Goal: Task Accomplishment & Management: Manage account settings

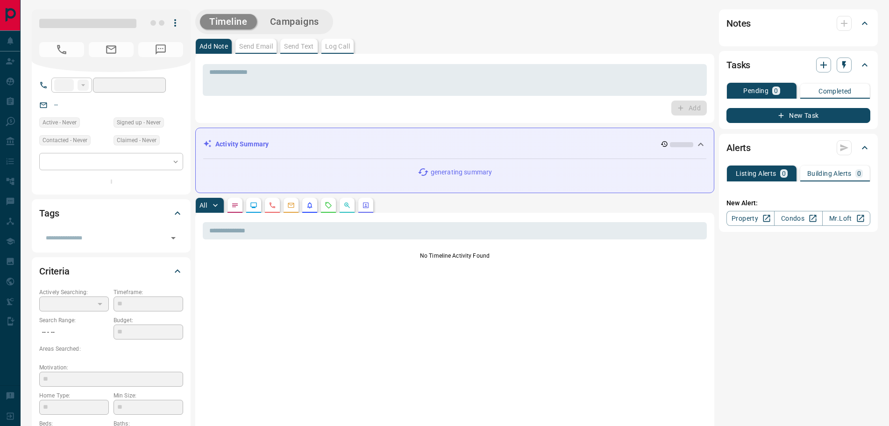
type input "**"
type input "**********"
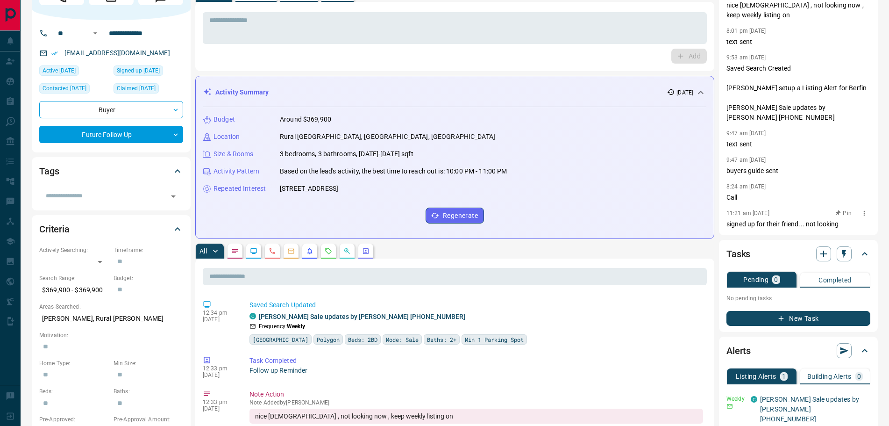
scroll to position [140, 0]
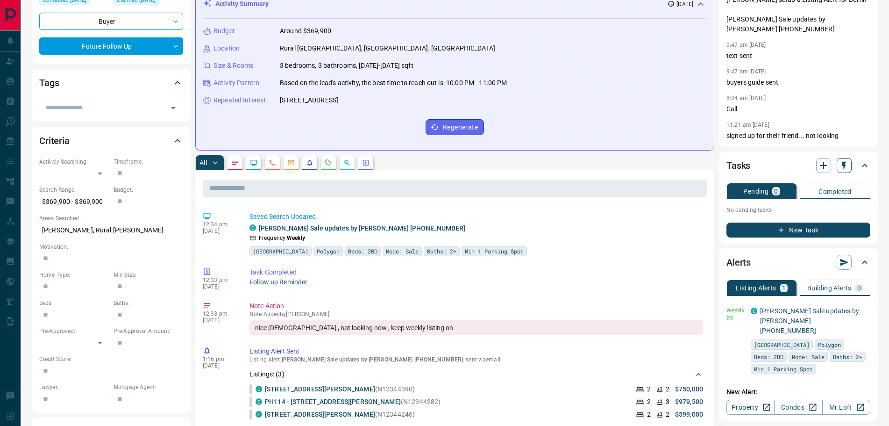
click at [847, 161] on icon "button" at bounding box center [844, 165] width 9 height 9
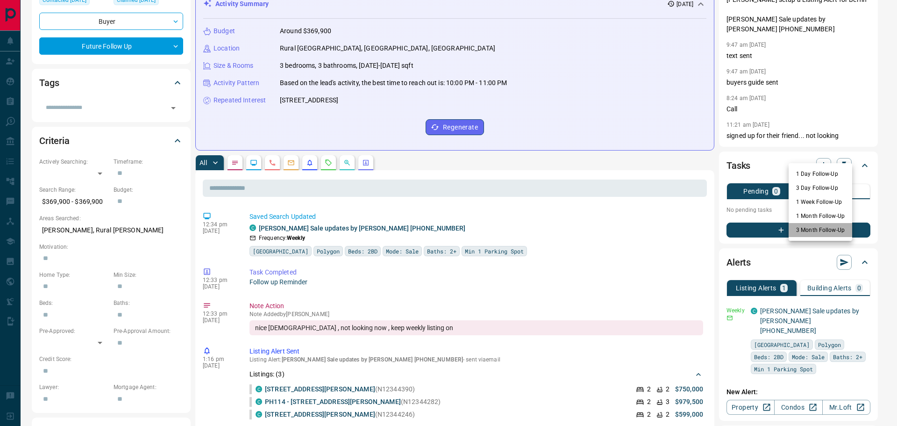
click at [810, 228] on li "3 Month Follow-Up" at bounding box center [821, 230] width 64 height 14
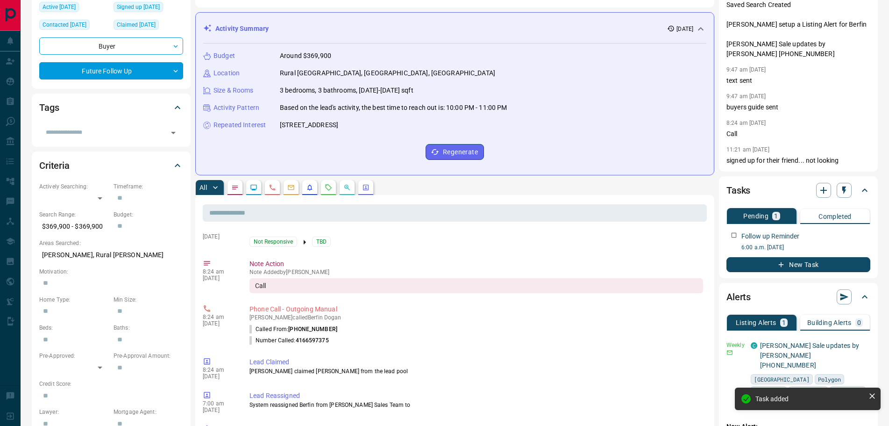
scroll to position [0, 0]
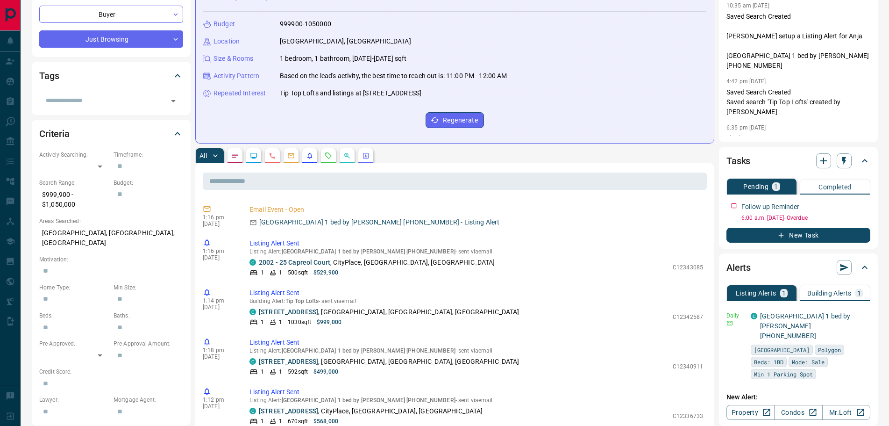
scroll to position [93, 0]
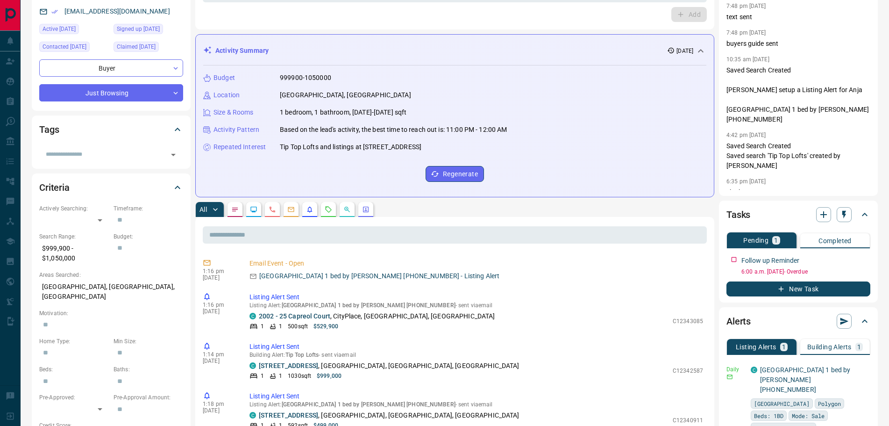
click at [233, 207] on icon "Notes" at bounding box center [234, 209] width 7 height 7
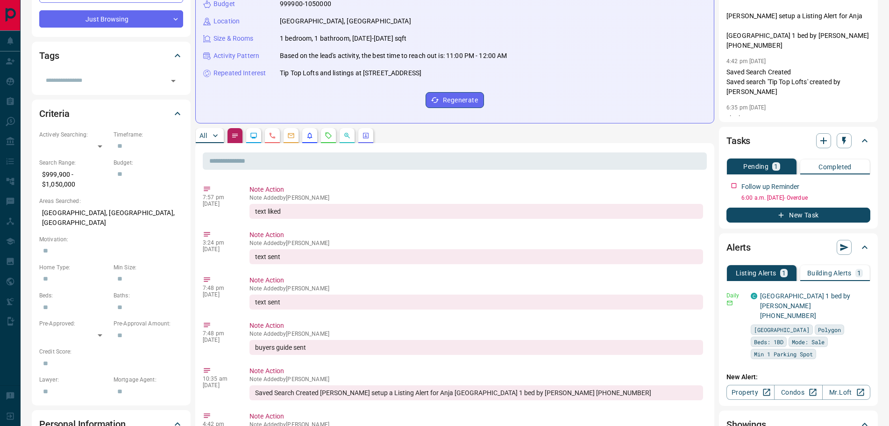
scroll to position [47, 0]
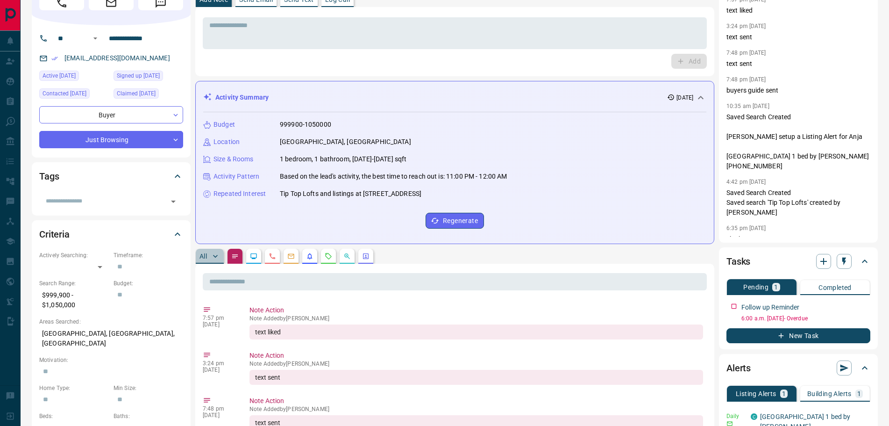
click at [208, 257] on button "All" at bounding box center [210, 256] width 28 height 15
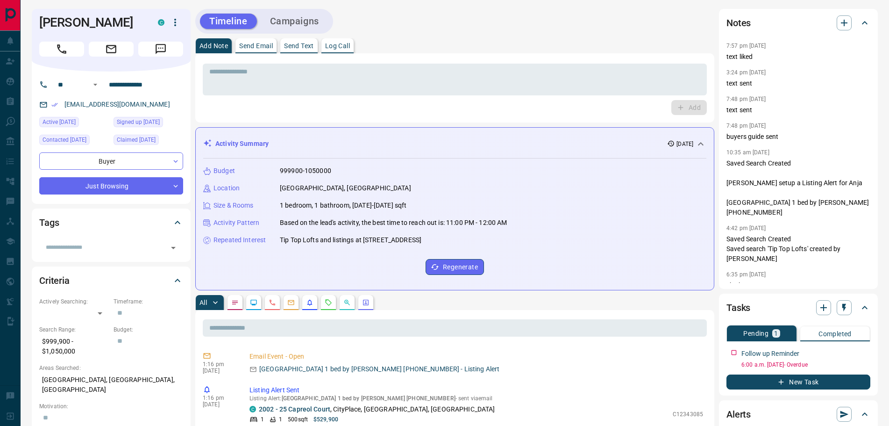
scroll to position [0, 0]
click at [70, 52] on button "Call" at bounding box center [61, 49] width 45 height 15
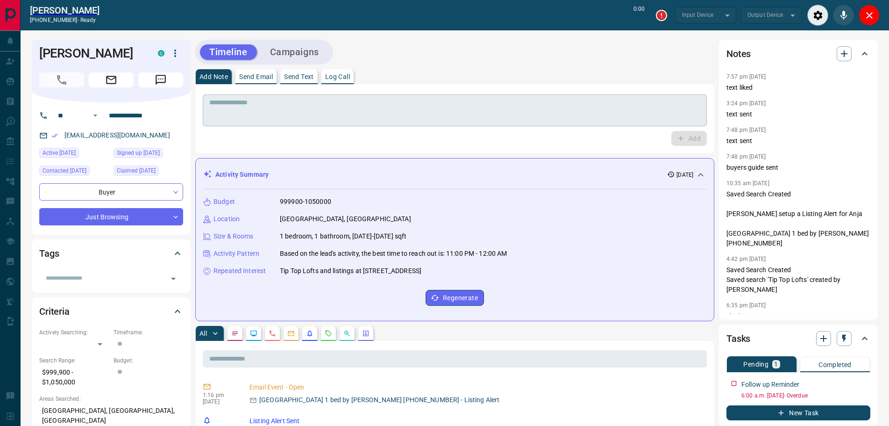
type input "*******"
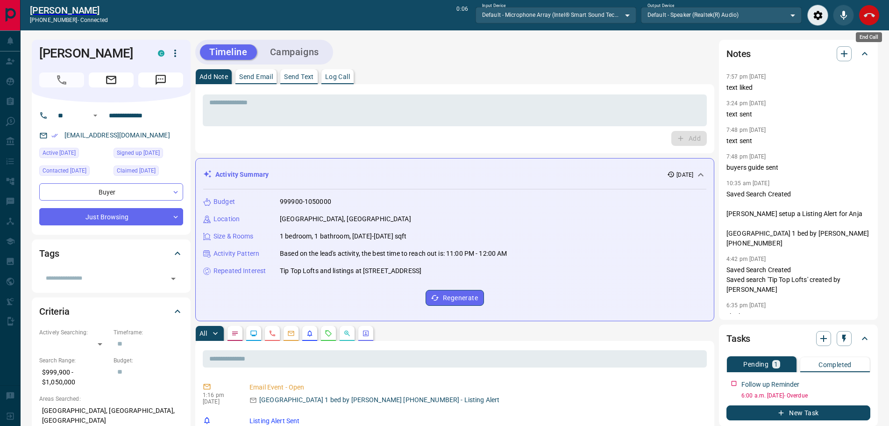
click at [872, 13] on icon "End Call" at bounding box center [869, 15] width 11 height 11
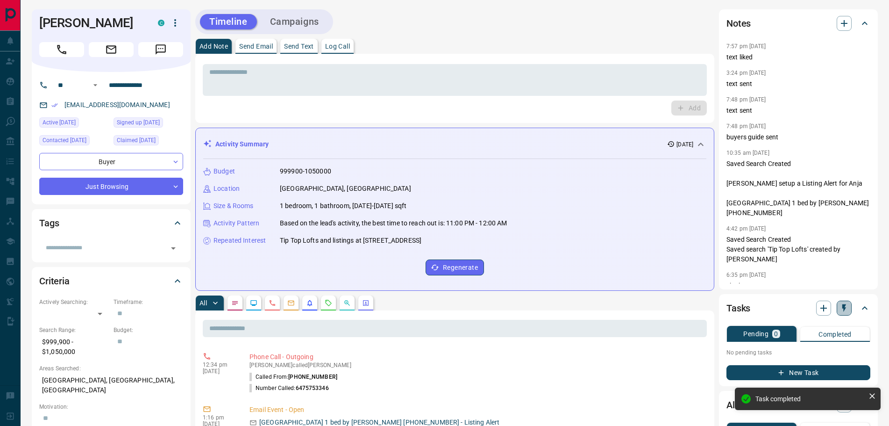
click at [842, 309] on icon "button" at bounding box center [844, 307] width 9 height 9
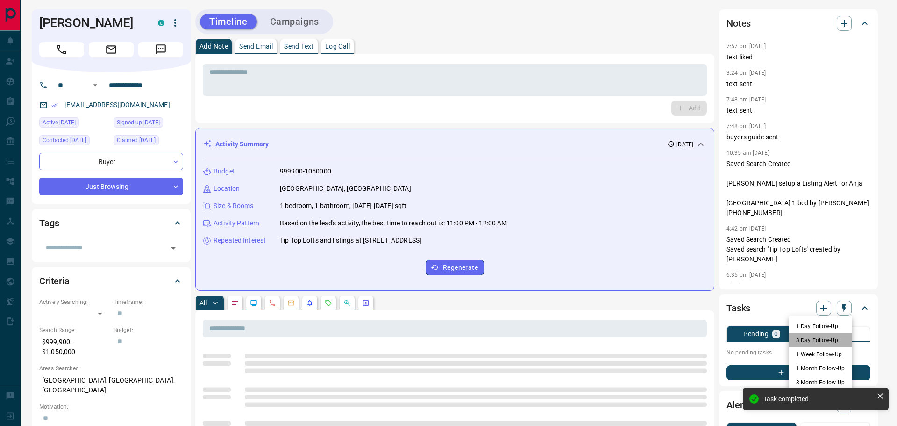
click at [805, 343] on li "3 Day Follow-Up" at bounding box center [821, 340] width 64 height 14
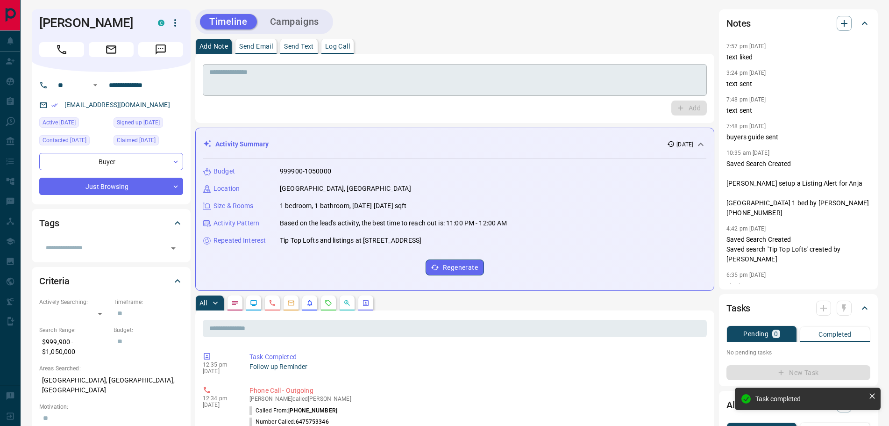
click at [310, 82] on textarea at bounding box center [454, 80] width 491 height 24
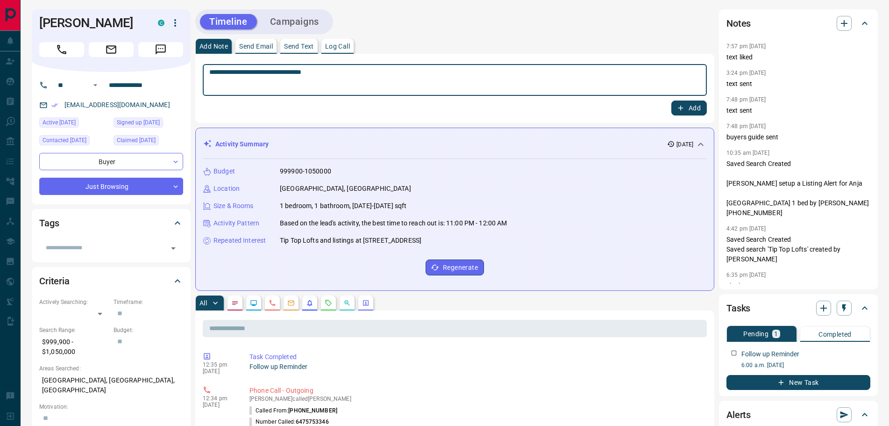
type textarea "**********"
click at [685, 108] on button "Add" at bounding box center [689, 107] width 36 height 15
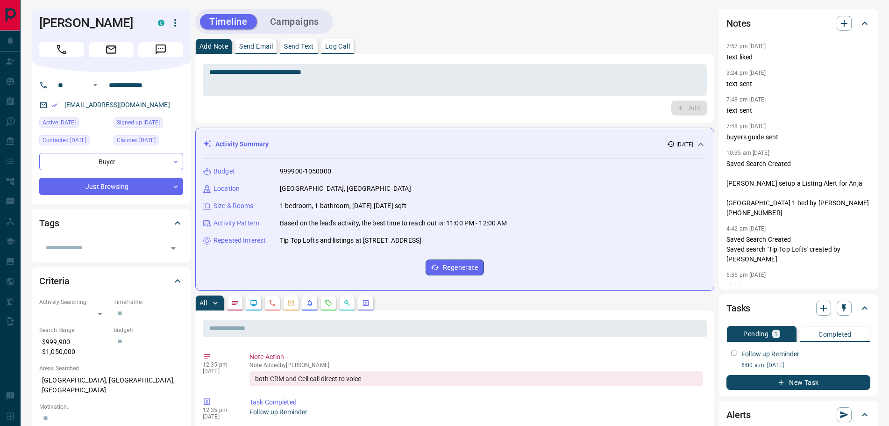
click at [337, 45] on p "Log Call" at bounding box center [337, 46] width 25 height 7
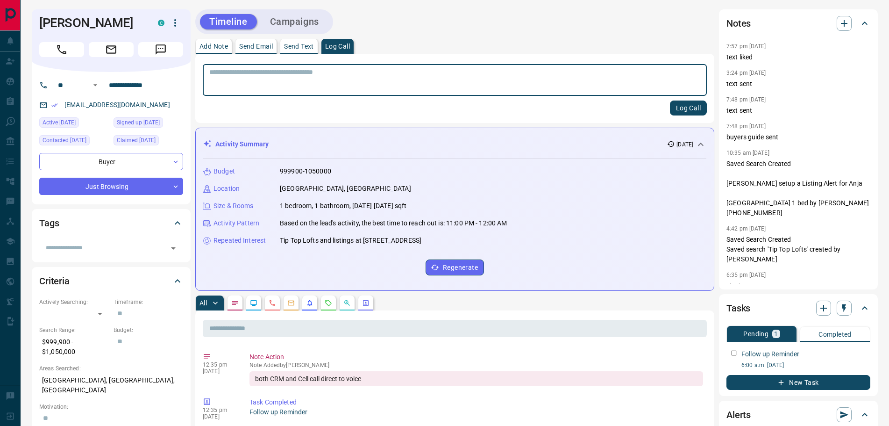
click at [682, 106] on button "Log Call" at bounding box center [688, 107] width 37 height 15
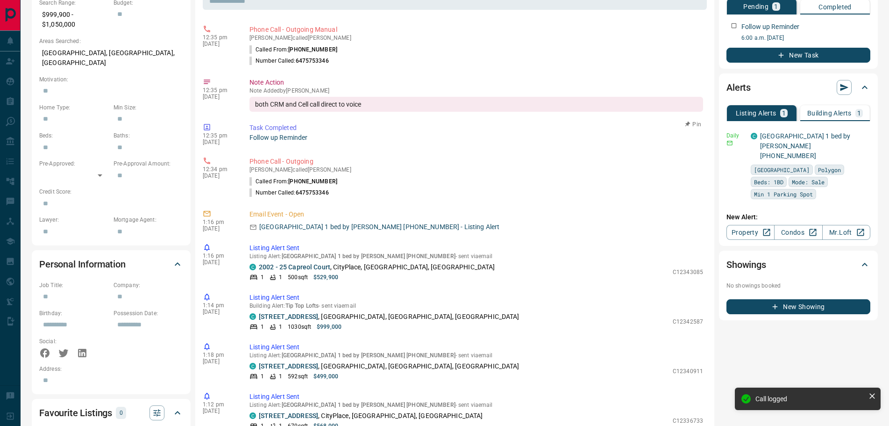
scroll to position [140, 0]
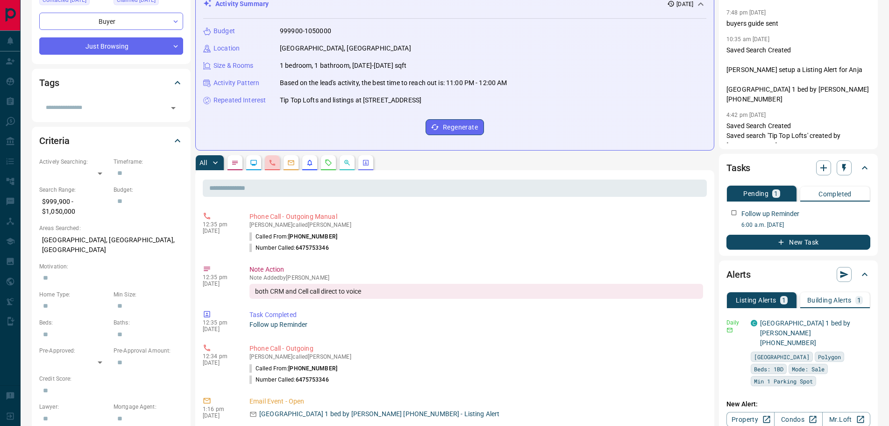
click at [277, 164] on button "button" at bounding box center [272, 162] width 15 height 15
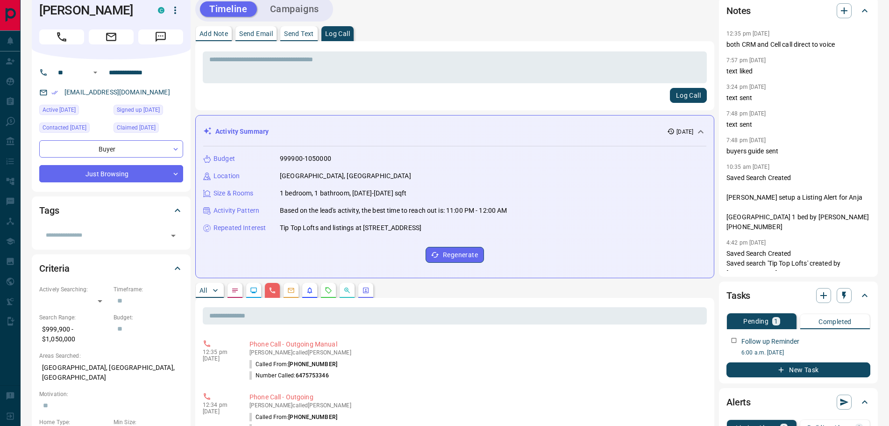
scroll to position [0, 0]
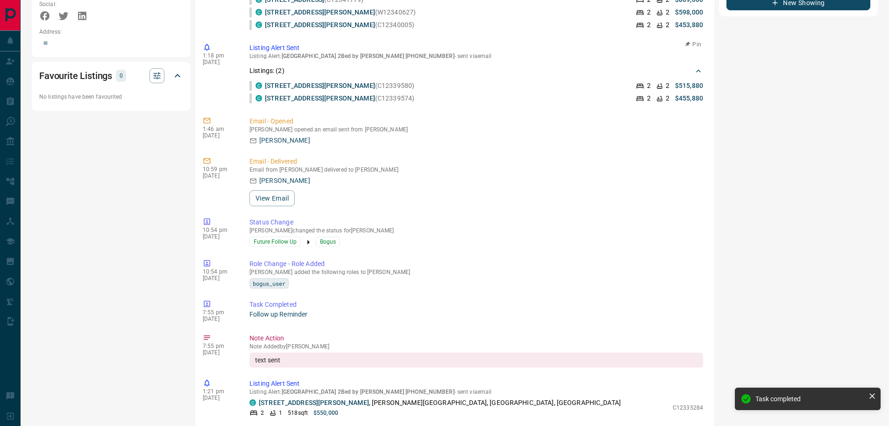
scroll to position [421, 0]
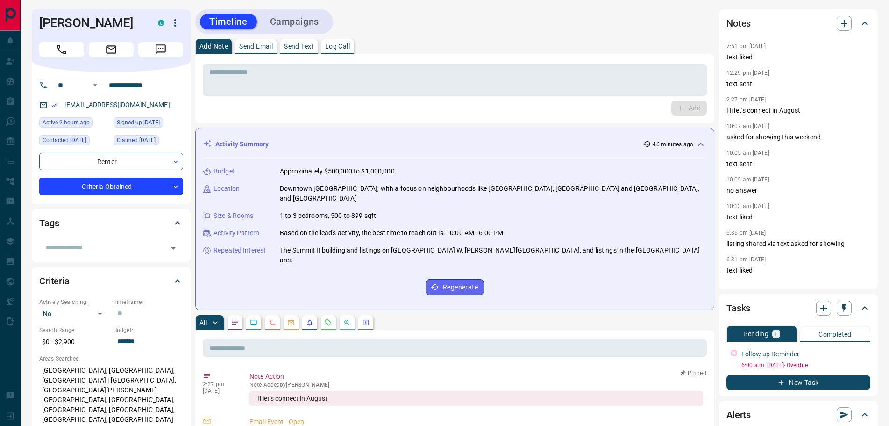
click at [350, 42] on button "Log Call" at bounding box center [337, 46] width 32 height 15
drag, startPoint x: 678, startPoint y: 108, endPoint x: 575, endPoint y: 109, distance: 102.8
click at [676, 108] on button "Log Call" at bounding box center [688, 107] width 37 height 15
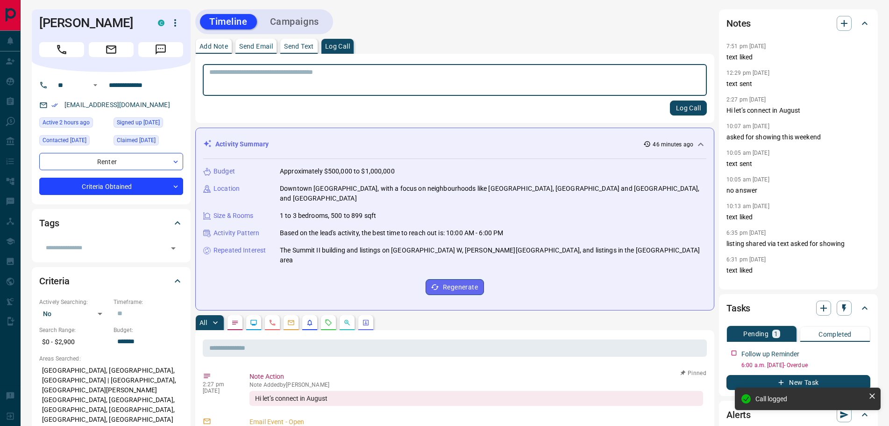
click at [214, 46] on p "Add Note" at bounding box center [214, 46] width 29 height 7
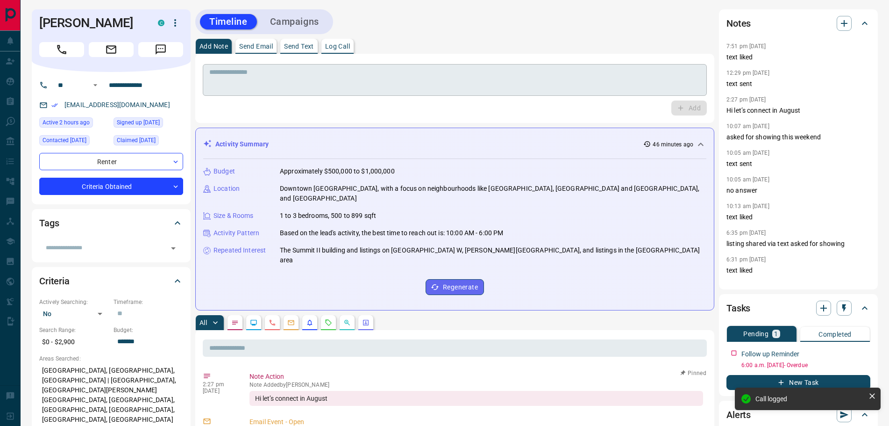
click at [230, 73] on textarea at bounding box center [454, 80] width 491 height 24
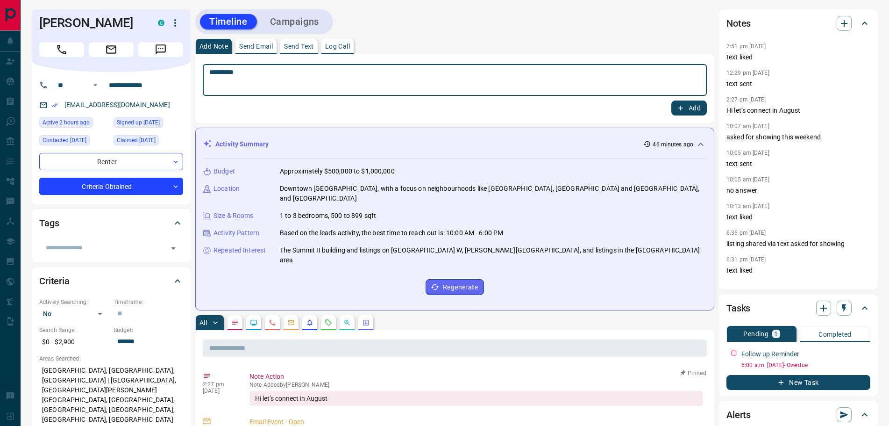
type textarea "*********"
click at [685, 107] on button "Add" at bounding box center [689, 107] width 36 height 15
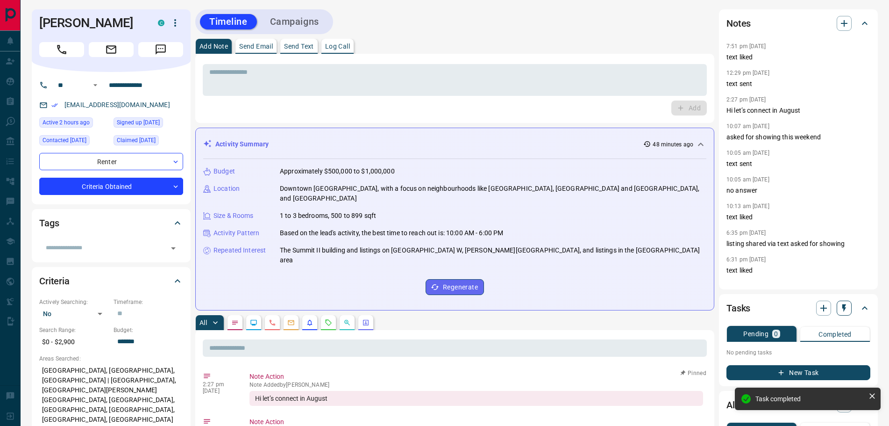
click at [842, 314] on button "button" at bounding box center [844, 307] width 15 height 15
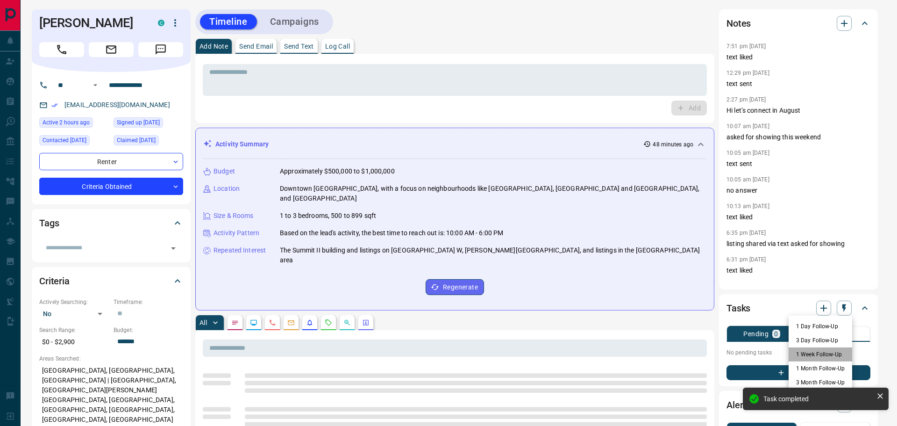
drag, startPoint x: 807, startPoint y: 358, endPoint x: 390, endPoint y: 237, distance: 433.6
click at [806, 358] on li "1 Week Follow-Up" at bounding box center [821, 354] width 64 height 14
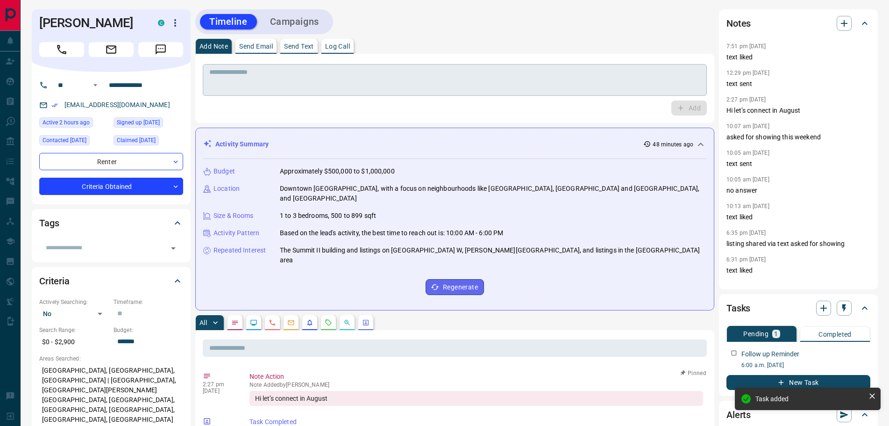
click at [259, 70] on textarea at bounding box center [454, 80] width 491 height 24
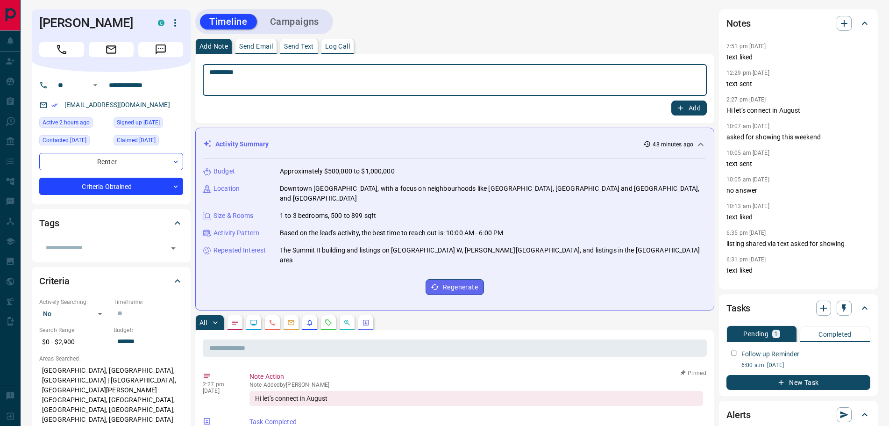
type textarea "*********"
click at [690, 103] on button "Add" at bounding box center [689, 107] width 36 height 15
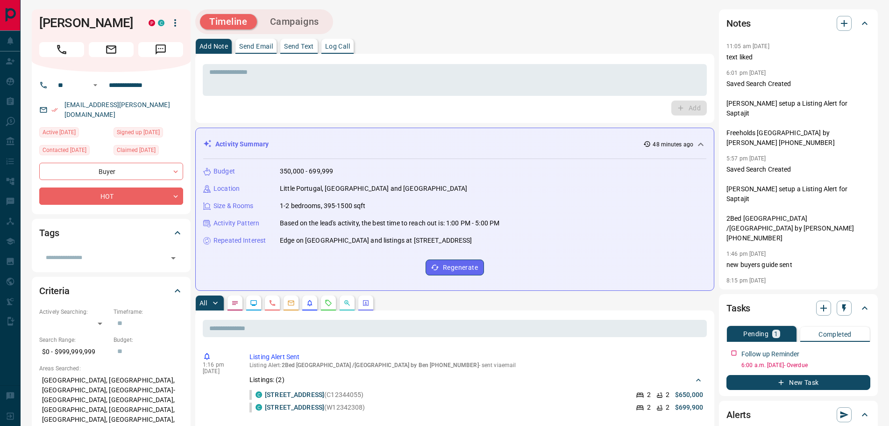
click at [347, 50] on p "Log Call" at bounding box center [337, 46] width 25 height 7
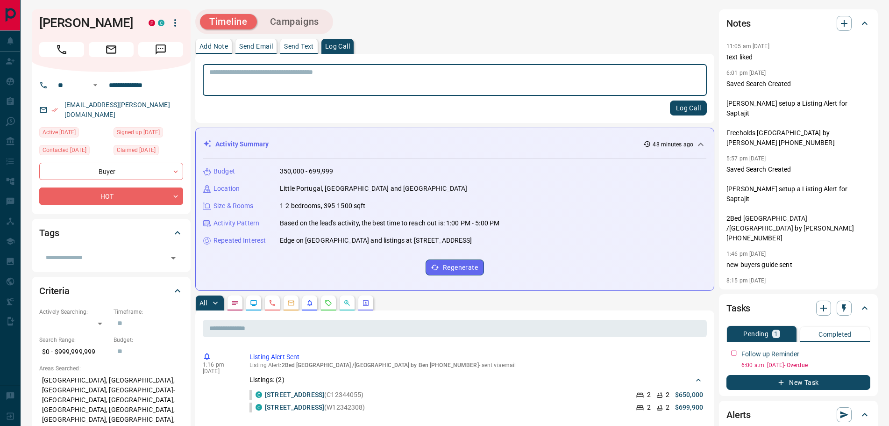
click at [693, 110] on button "Log Call" at bounding box center [688, 107] width 37 height 15
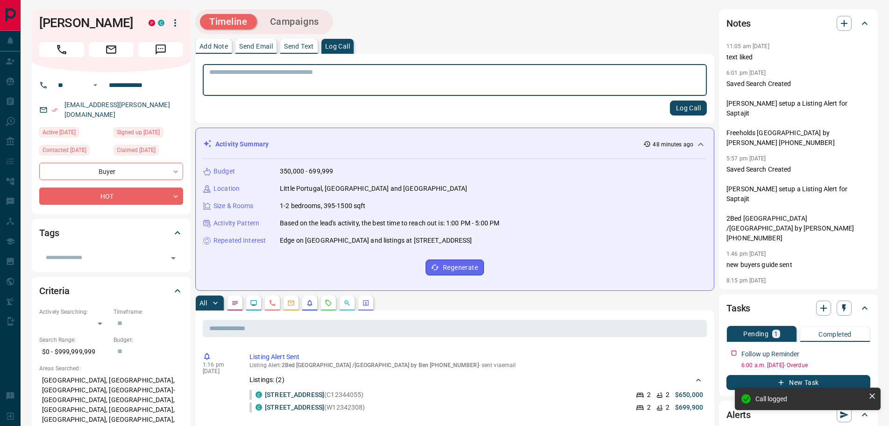
click at [210, 46] on p "Add Note" at bounding box center [214, 46] width 29 height 7
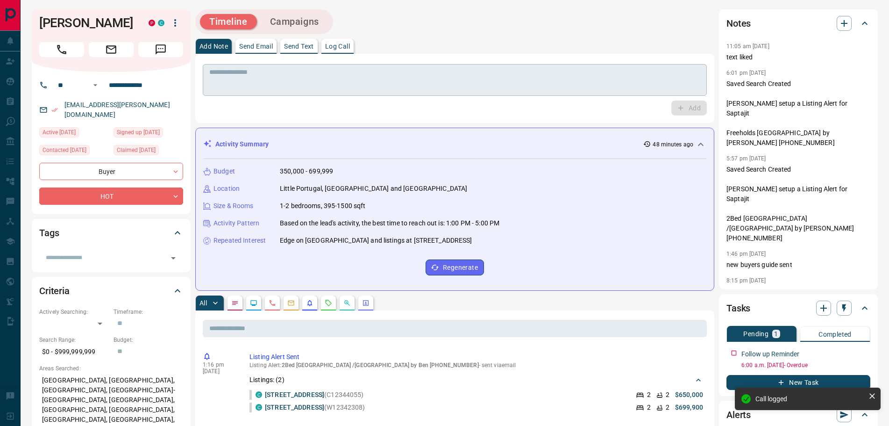
click at [214, 75] on textarea at bounding box center [454, 80] width 491 height 24
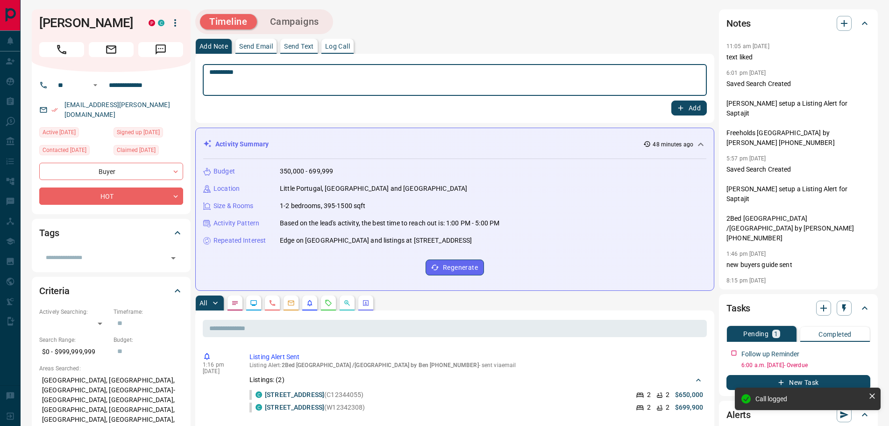
type textarea "*********"
drag, startPoint x: 685, startPoint y: 106, endPoint x: 427, endPoint y: 106, distance: 257.5
click at [682, 106] on icon "button" at bounding box center [681, 108] width 8 height 8
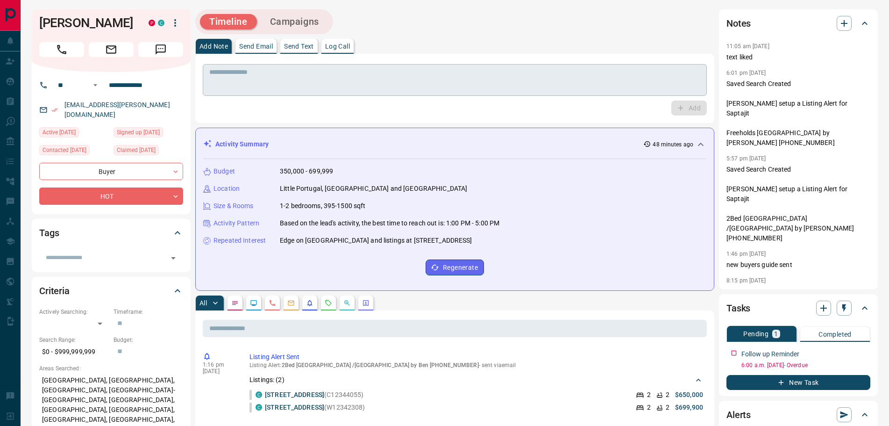
click at [241, 84] on textarea at bounding box center [454, 80] width 491 height 24
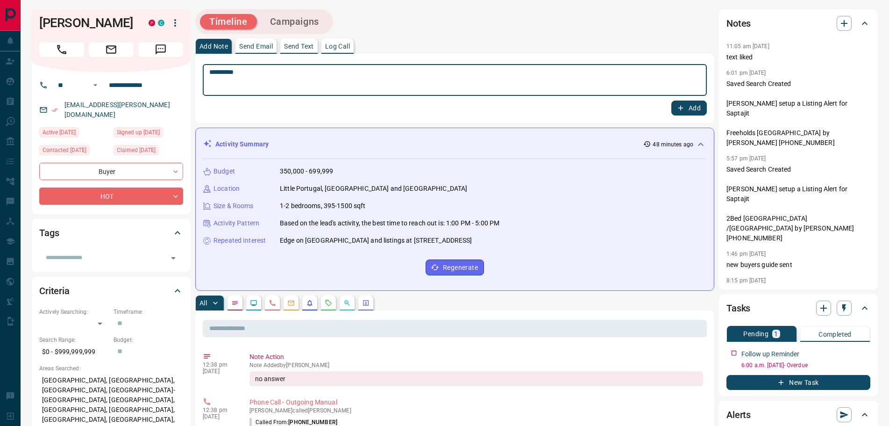
type textarea "*********"
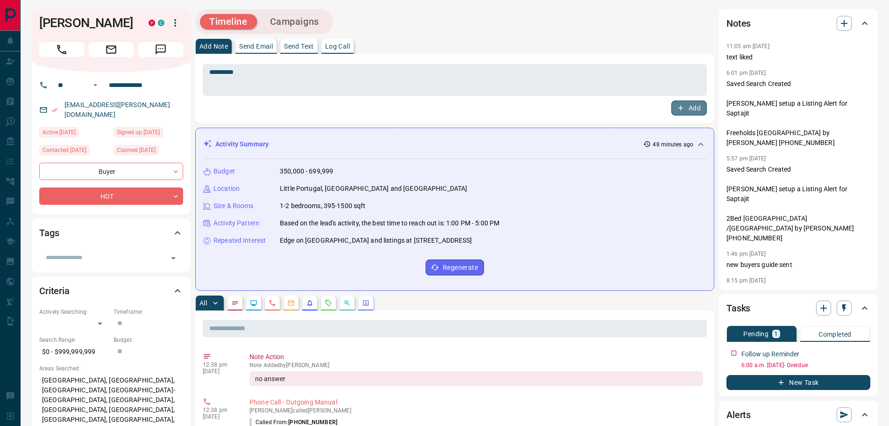
click at [677, 109] on icon "button" at bounding box center [681, 108] width 8 height 8
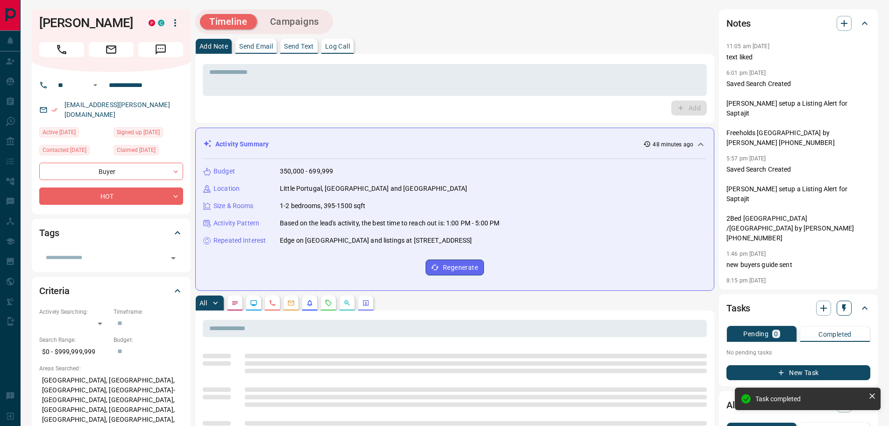
click at [843, 308] on icon "button" at bounding box center [844, 307] width 9 height 9
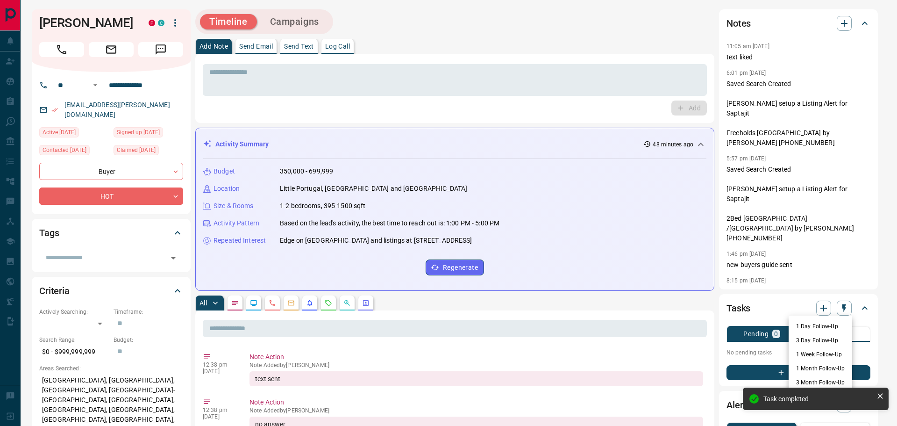
click at [808, 355] on li "1 Week Follow-Up" at bounding box center [821, 354] width 64 height 14
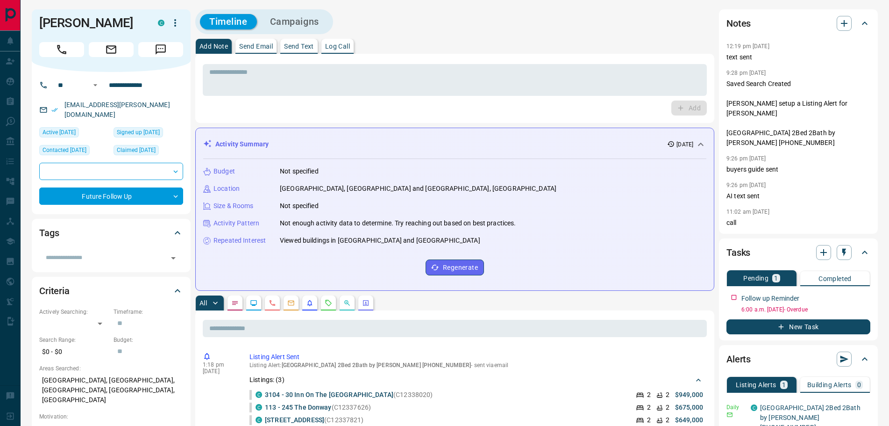
click at [234, 305] on icon "Notes" at bounding box center [235, 303] width 6 height 4
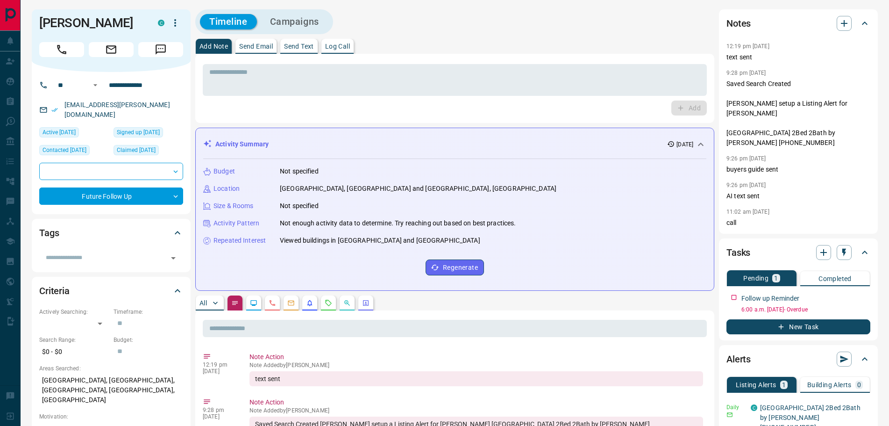
click at [347, 46] on p "Log Call" at bounding box center [337, 46] width 25 height 7
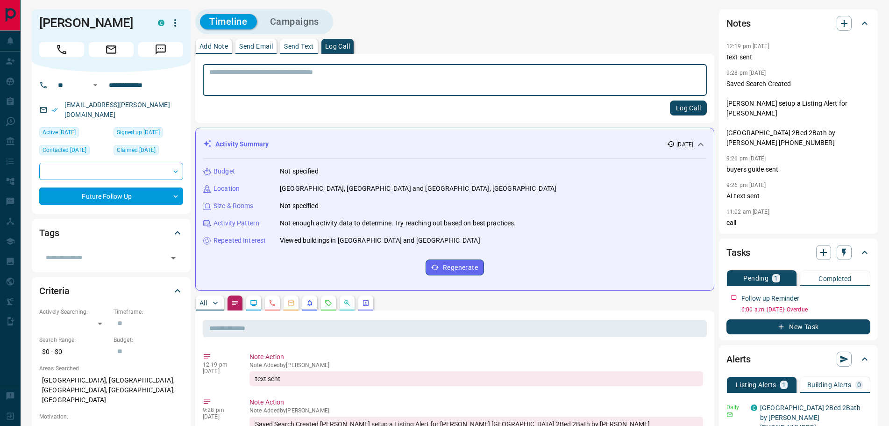
click at [680, 108] on button "Log Call" at bounding box center [688, 107] width 37 height 15
click at [206, 46] on p "Add Note" at bounding box center [214, 46] width 29 height 7
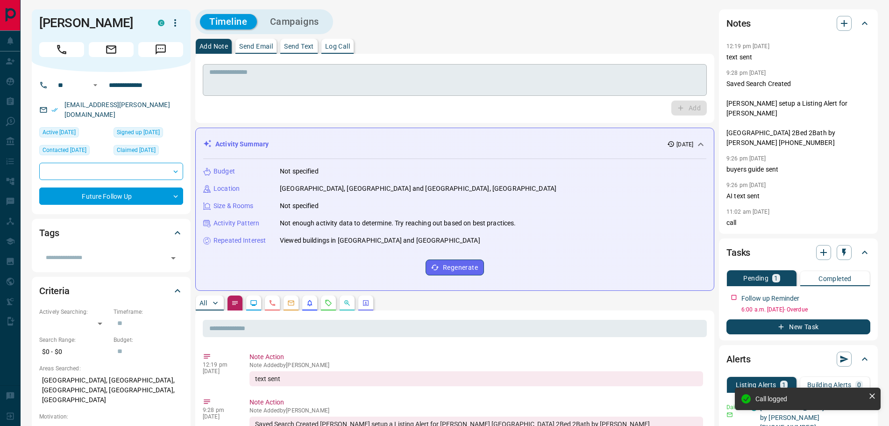
click at [227, 77] on textarea at bounding box center [454, 80] width 491 height 24
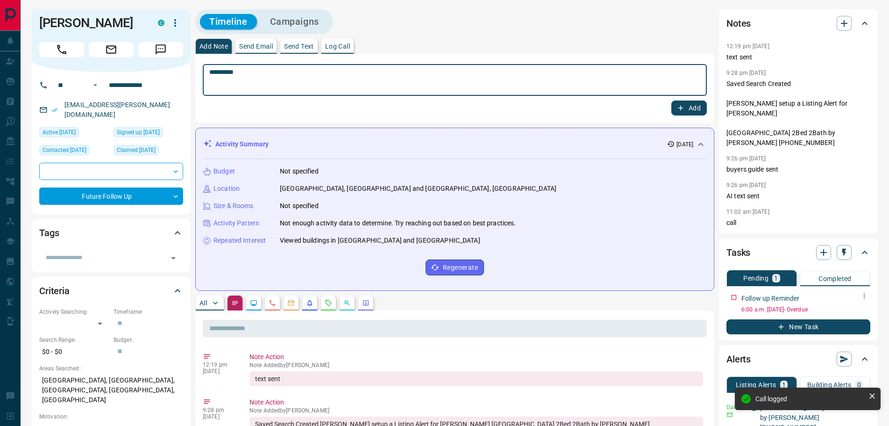
type textarea "*********"
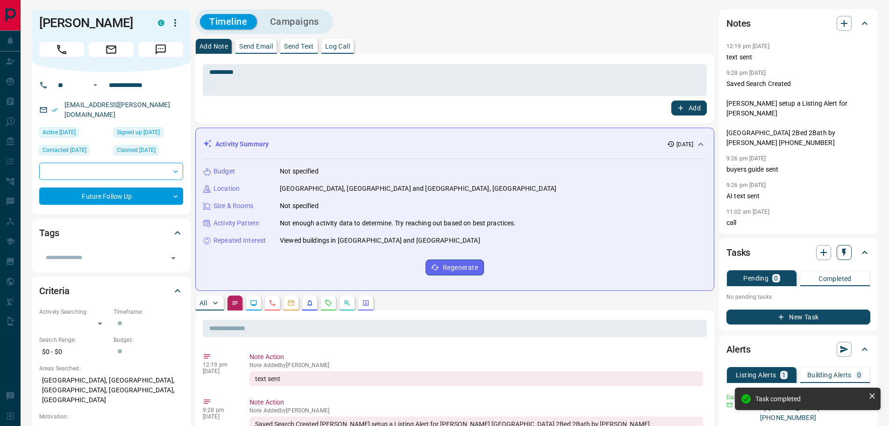
click at [843, 249] on icon "button" at bounding box center [845, 253] width 4 height 8
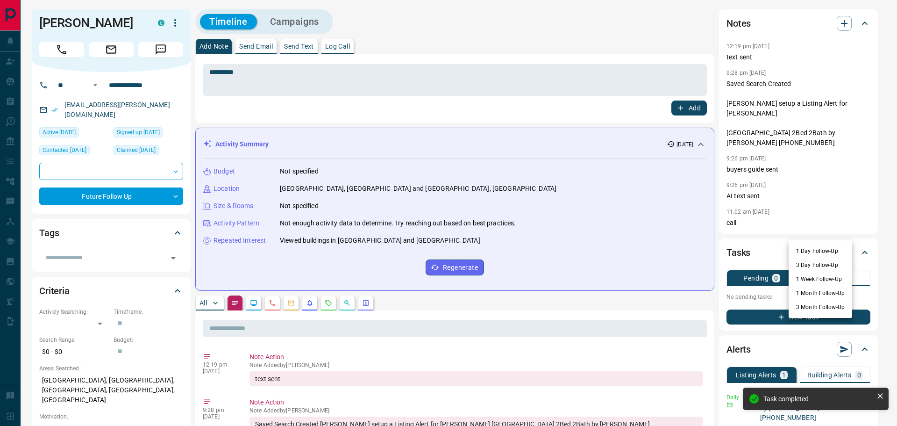
click at [815, 262] on li "3 Day Follow-Up" at bounding box center [821, 265] width 64 height 14
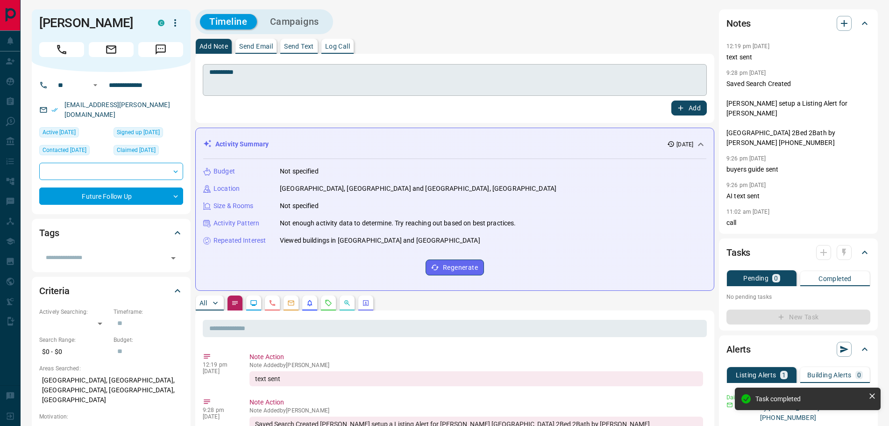
drag, startPoint x: 687, startPoint y: 107, endPoint x: 368, endPoint y: 90, distance: 319.6
click at [686, 107] on button "Add" at bounding box center [689, 107] width 36 height 15
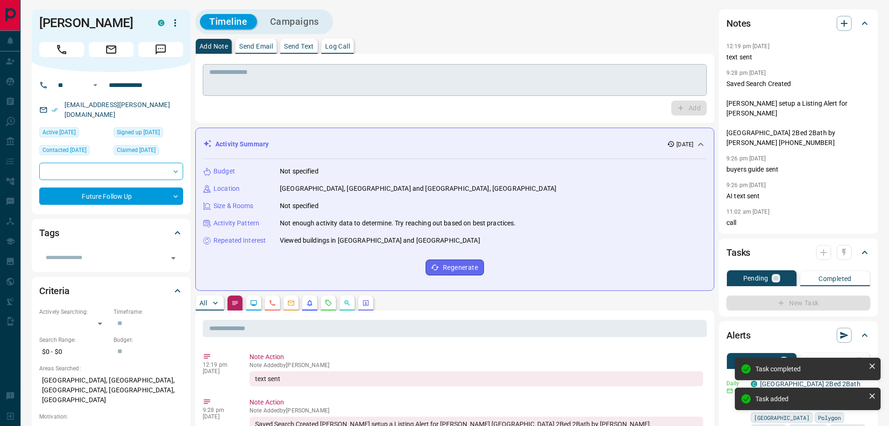
click at [278, 83] on textarea at bounding box center [454, 80] width 491 height 24
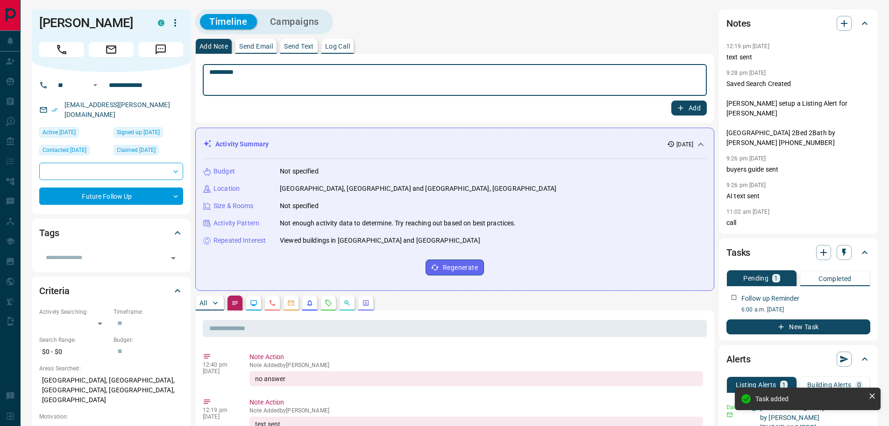
type textarea "*********"
click at [691, 108] on button "Add" at bounding box center [689, 107] width 36 height 15
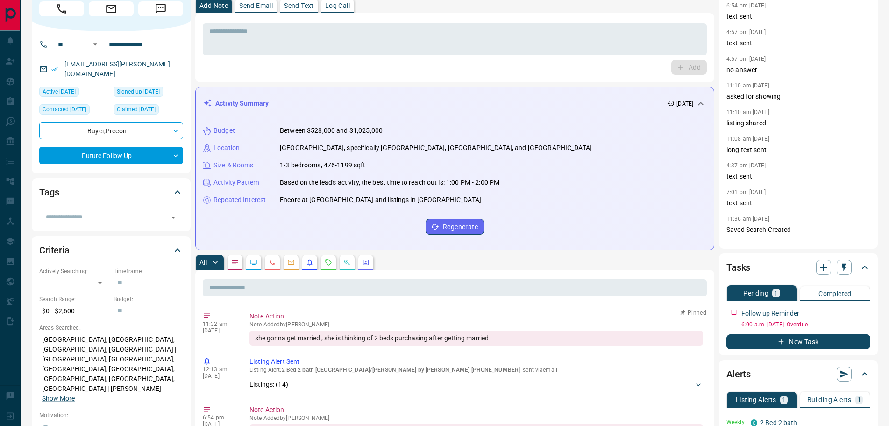
scroll to position [140, 0]
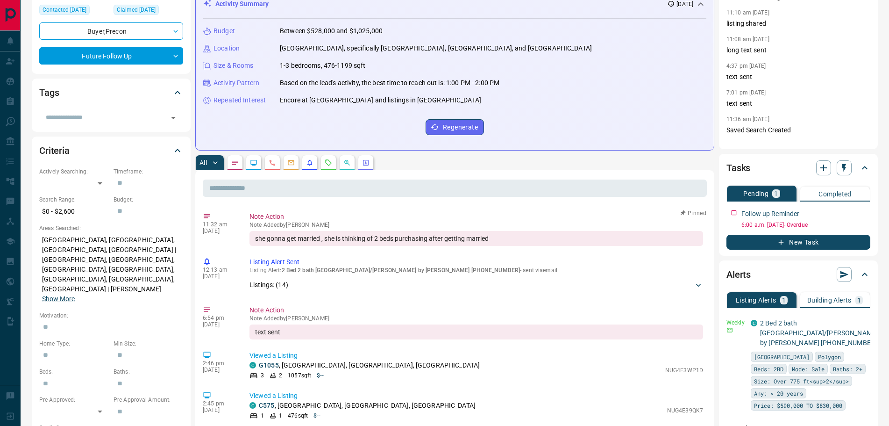
click at [236, 169] on button "button" at bounding box center [235, 162] width 15 height 15
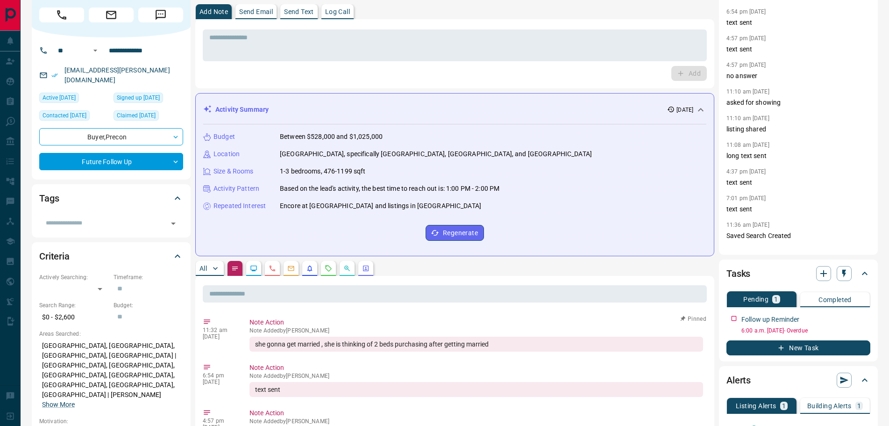
scroll to position [0, 0]
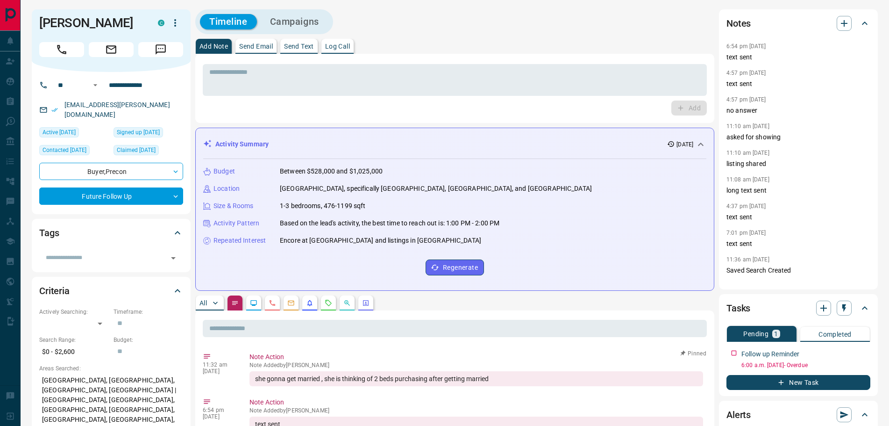
click at [349, 44] on p "Log Call" at bounding box center [337, 46] width 25 height 7
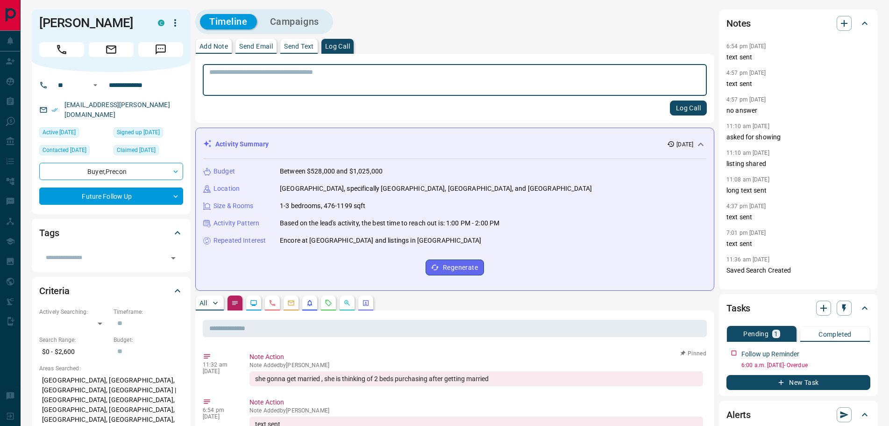
drag, startPoint x: 675, startPoint y: 109, endPoint x: 669, endPoint y: 109, distance: 6.1
click at [674, 109] on button "Log Call" at bounding box center [688, 107] width 37 height 15
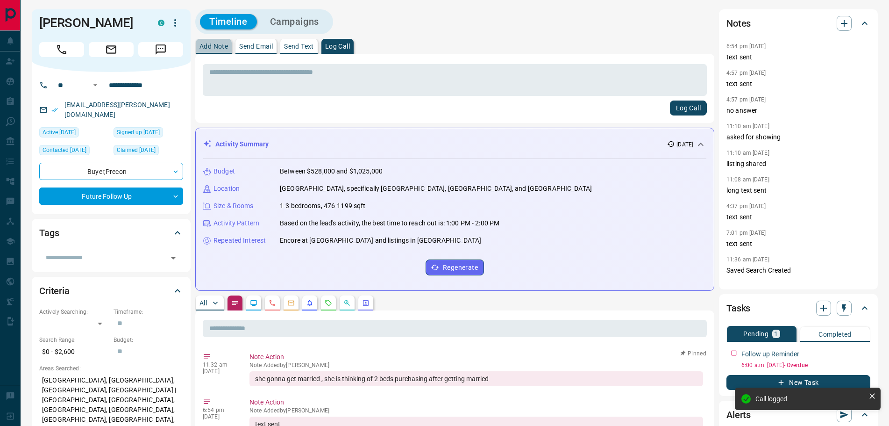
click at [216, 44] on p "Add Note" at bounding box center [214, 46] width 29 height 7
drag, startPoint x: 221, startPoint y: 84, endPoint x: 239, endPoint y: 83, distance: 17.3
click at [225, 86] on textarea at bounding box center [454, 80] width 491 height 24
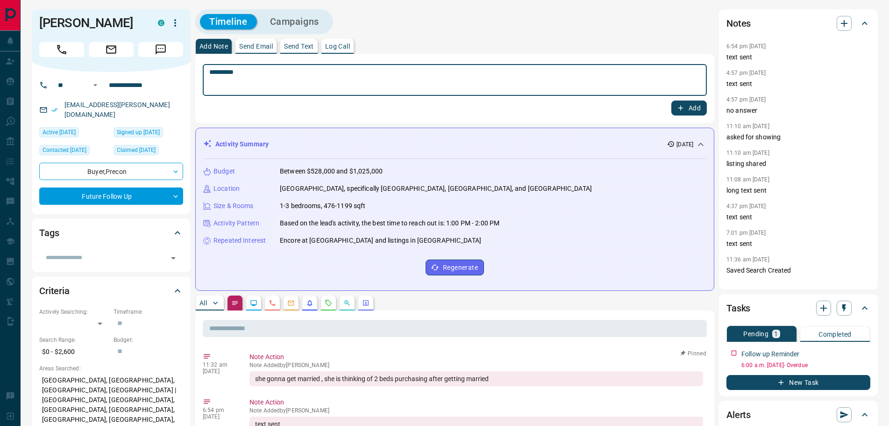
type textarea "*********"
click at [678, 106] on icon "button" at bounding box center [681, 108] width 8 height 8
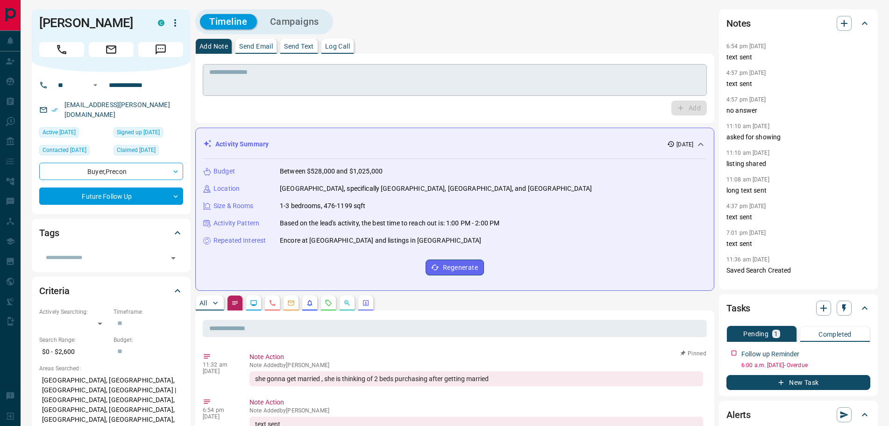
click at [279, 69] on textarea at bounding box center [454, 80] width 491 height 24
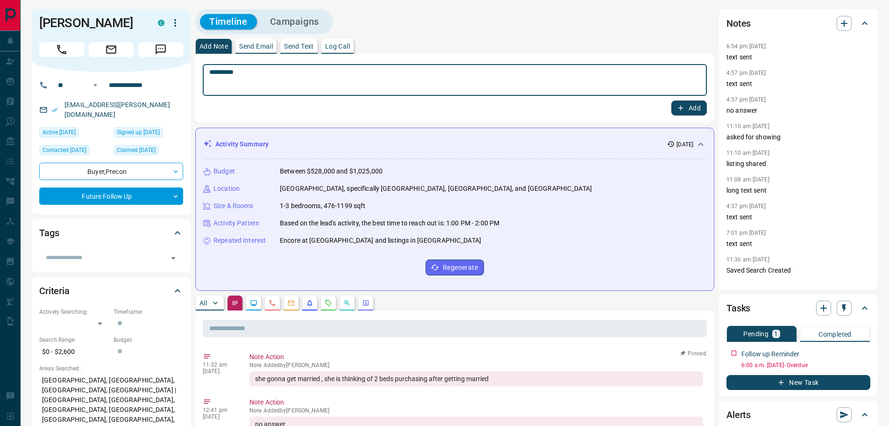
type textarea "*********"
click at [685, 110] on icon "button" at bounding box center [681, 108] width 8 height 8
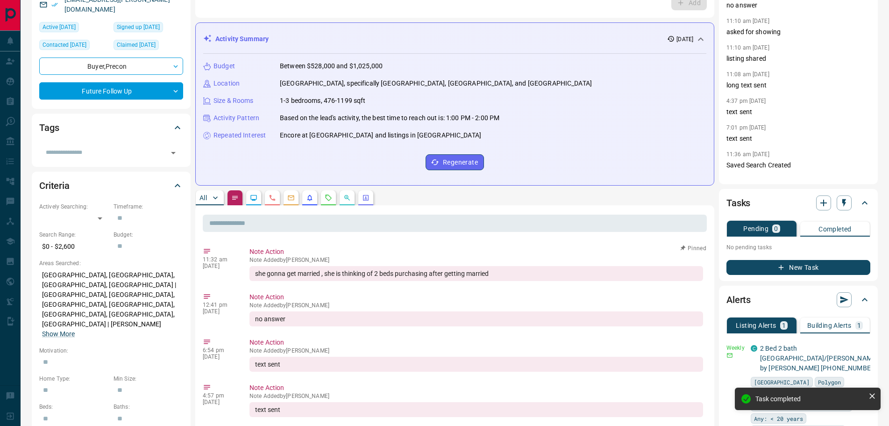
scroll to position [140, 0]
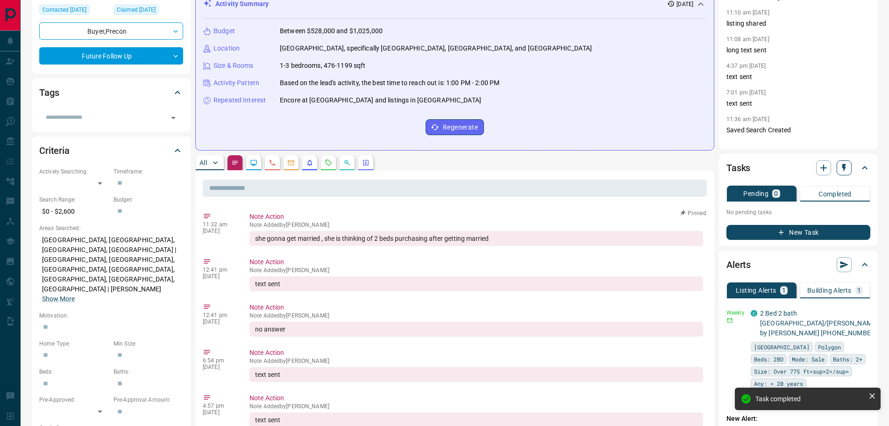
click at [843, 171] on icon "button" at bounding box center [844, 167] width 9 height 9
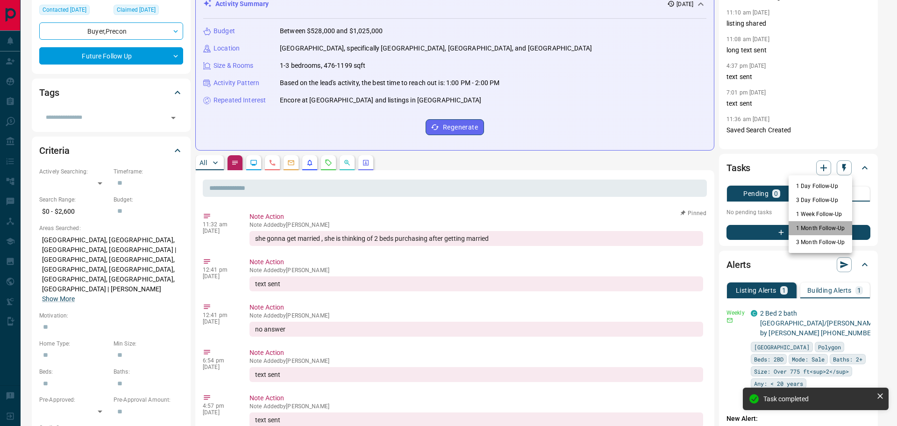
click at [807, 227] on li "1 Month Follow-Up" at bounding box center [821, 228] width 64 height 14
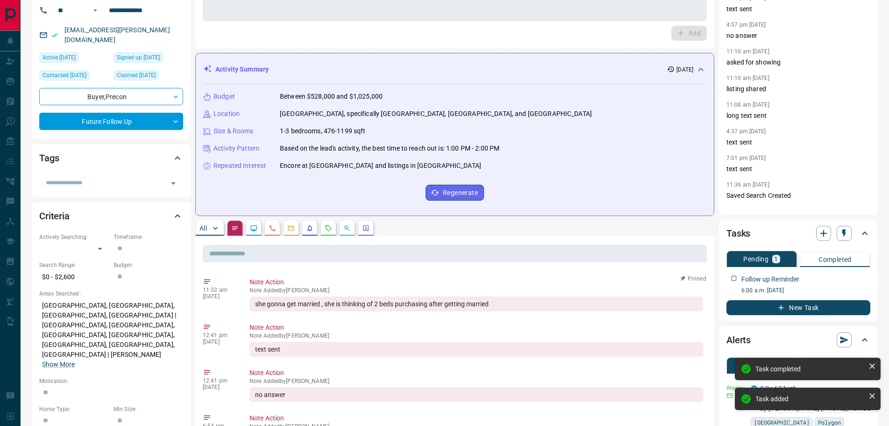
scroll to position [0, 0]
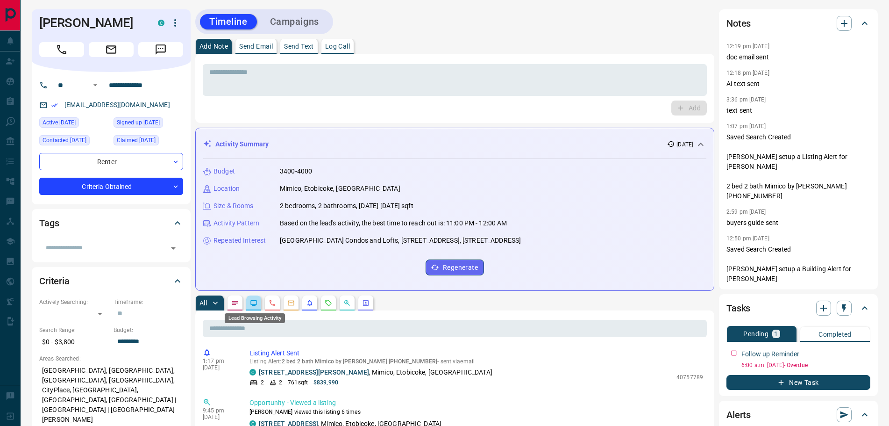
click at [251, 304] on icon "Lead Browsing Activity" at bounding box center [254, 303] width 6 height 6
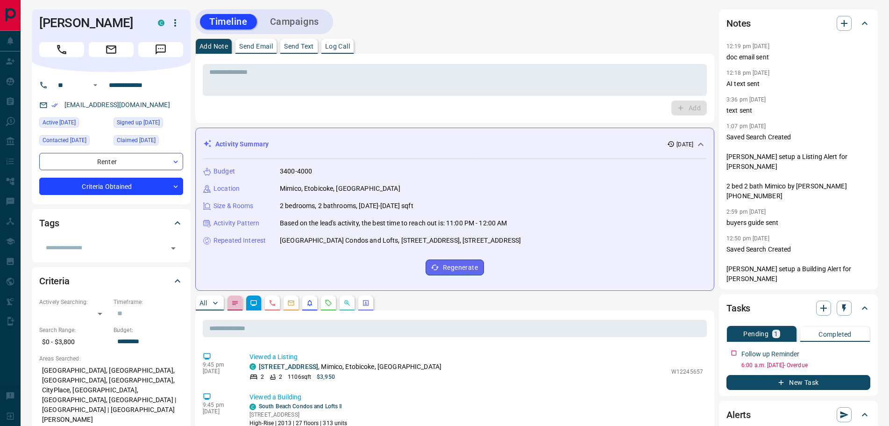
click at [236, 298] on button "button" at bounding box center [235, 302] width 15 height 15
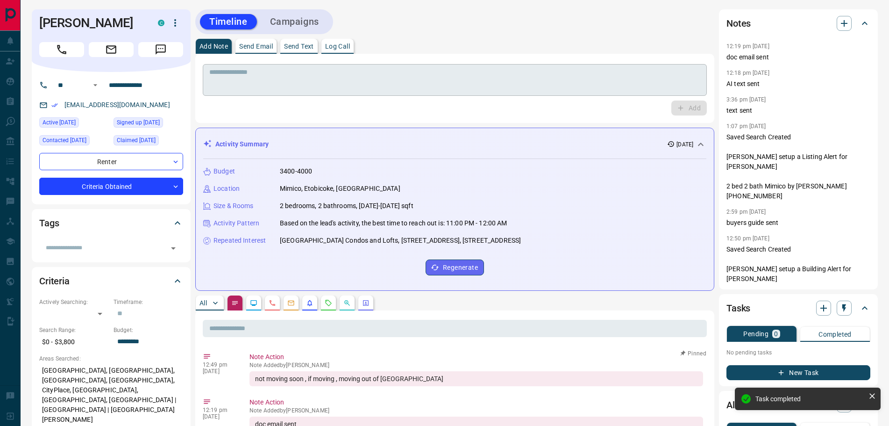
click at [242, 85] on textarea at bounding box center [454, 80] width 491 height 24
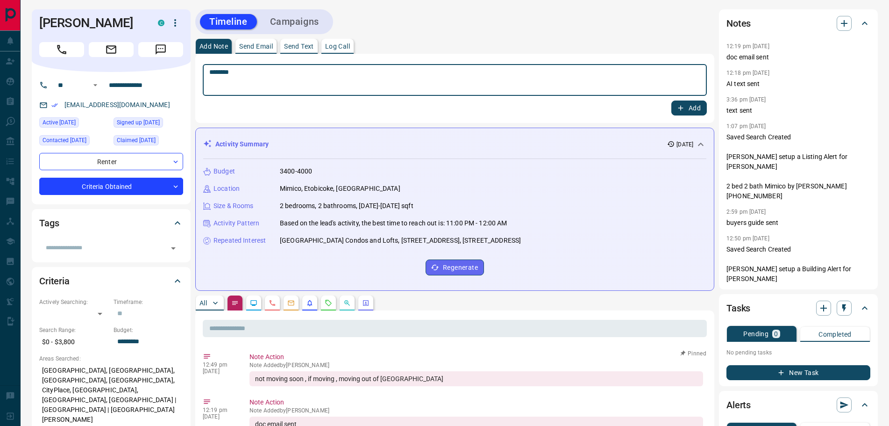
type textarea "*******"
click at [681, 109] on icon "button" at bounding box center [681, 108] width 5 height 5
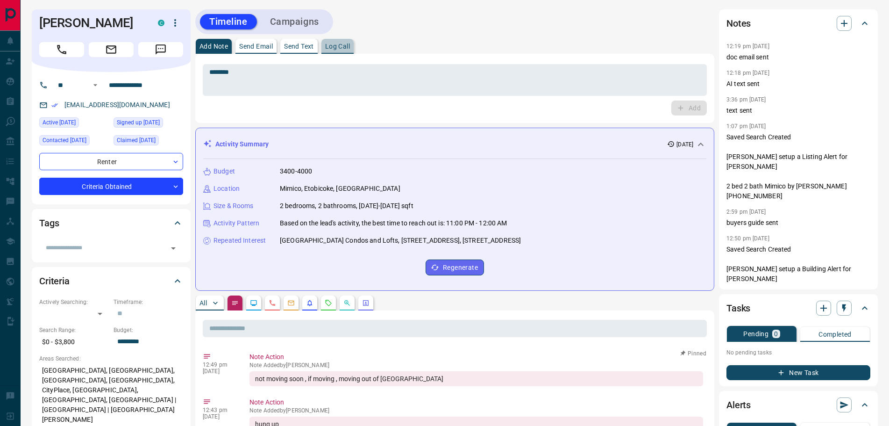
click at [348, 50] on button "Log Call" at bounding box center [337, 46] width 32 height 15
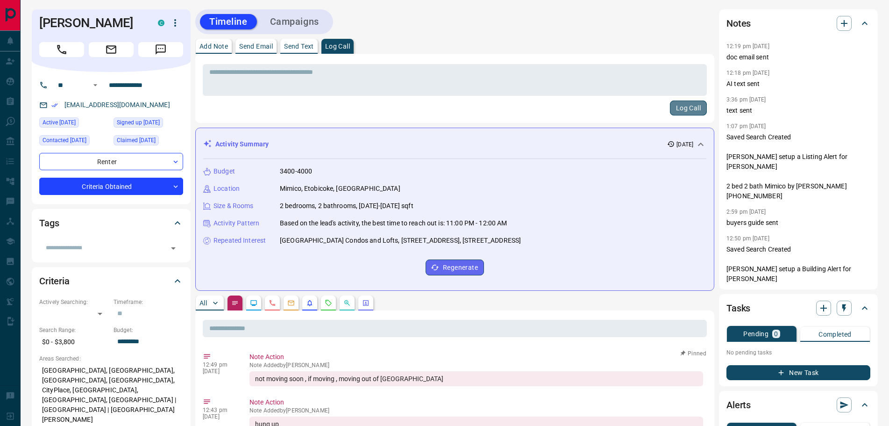
click at [674, 109] on button "Log Call" at bounding box center [688, 107] width 37 height 15
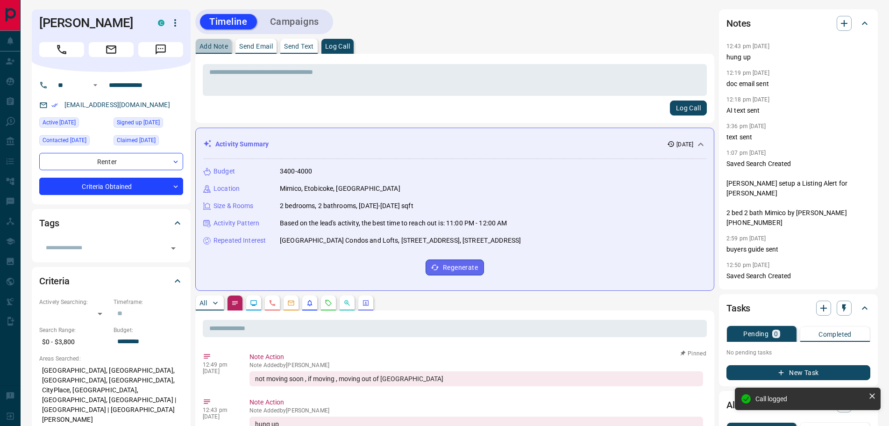
click at [204, 46] on p "Add Note" at bounding box center [214, 46] width 29 height 7
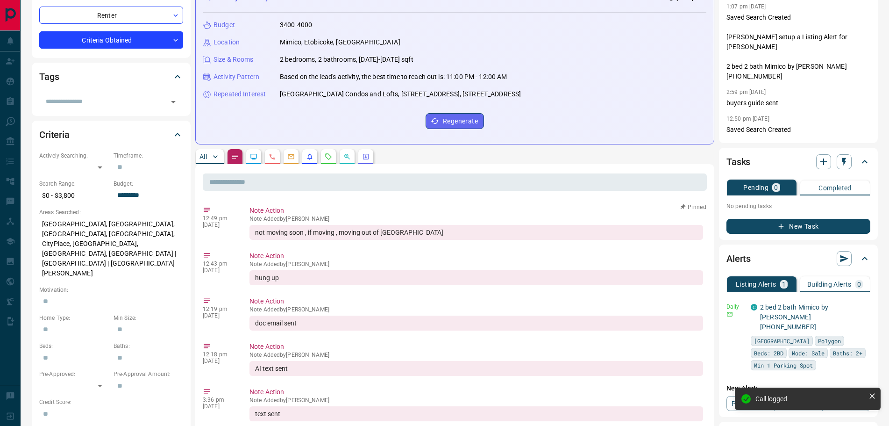
scroll to position [187, 0]
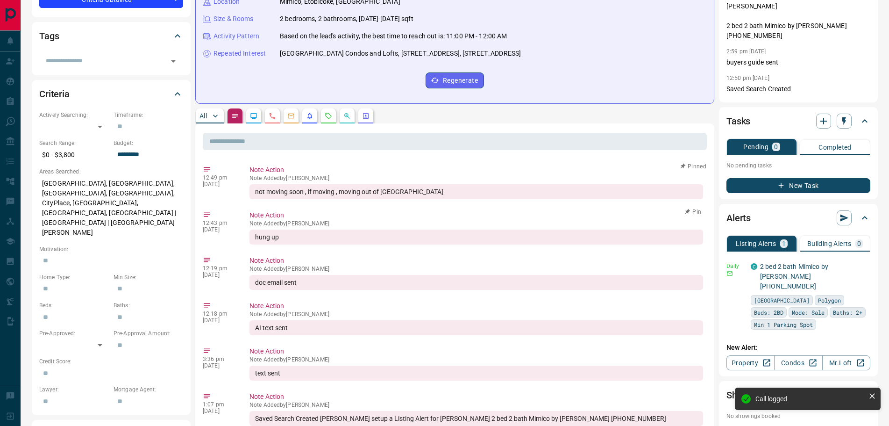
click at [693, 210] on button "Pin" at bounding box center [693, 211] width 27 height 8
